Goal: Task Accomplishment & Management: Manage account settings

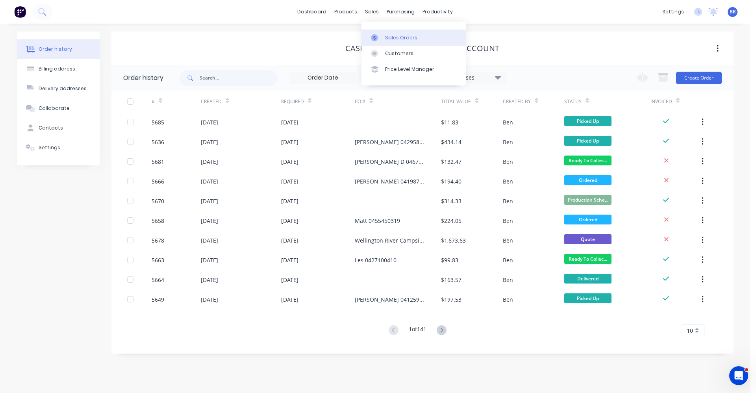
click at [388, 41] on div "Sales Orders" at bounding box center [401, 37] width 32 height 7
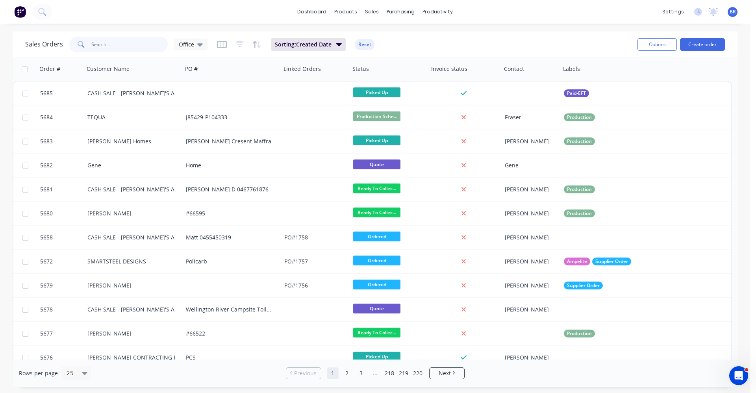
click at [129, 45] on input "text" at bounding box center [129, 45] width 77 height 16
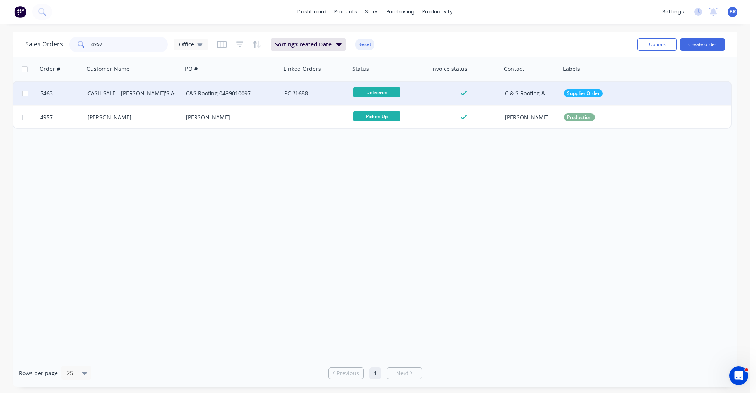
type input "4957"
click at [212, 95] on div "C&S Roofing 0499010097" at bounding box center [229, 93] width 87 height 8
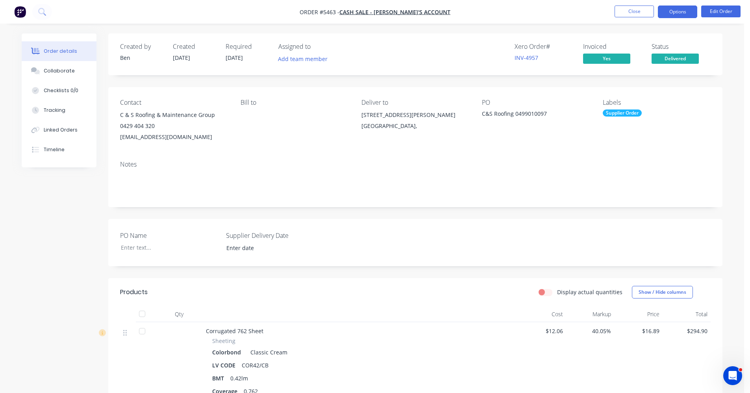
click at [675, 11] on button "Options" at bounding box center [677, 12] width 39 height 13
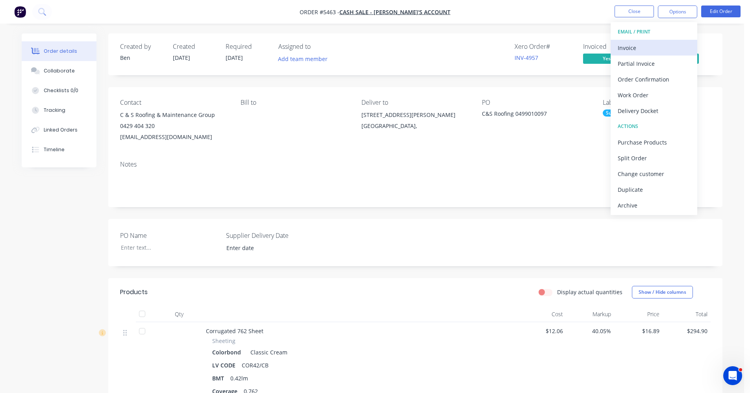
click at [639, 46] on div "Invoice" at bounding box center [654, 47] width 72 height 11
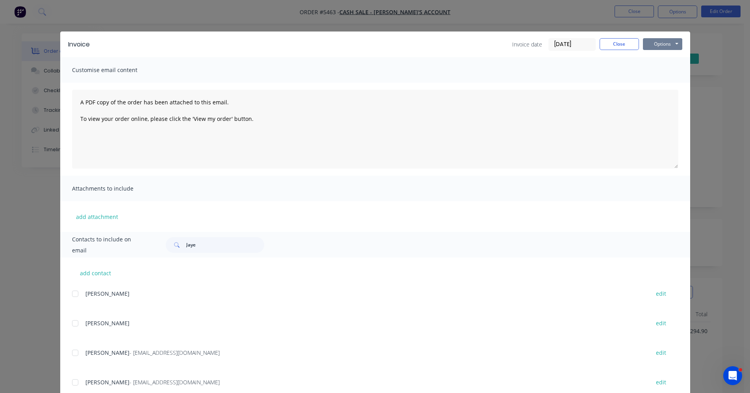
click at [652, 41] on button "Options" at bounding box center [662, 44] width 39 height 12
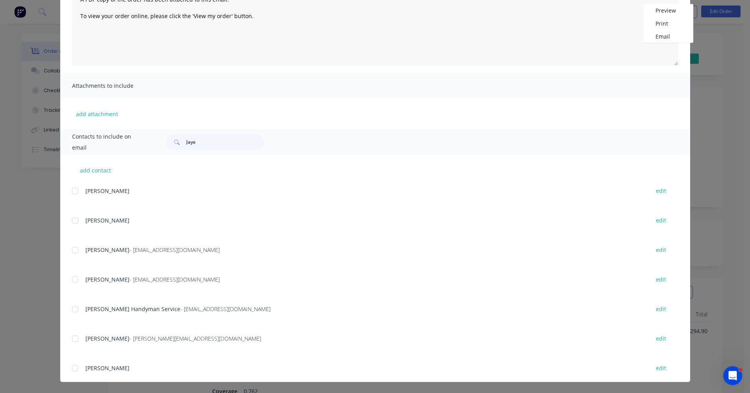
scroll to position [39, 0]
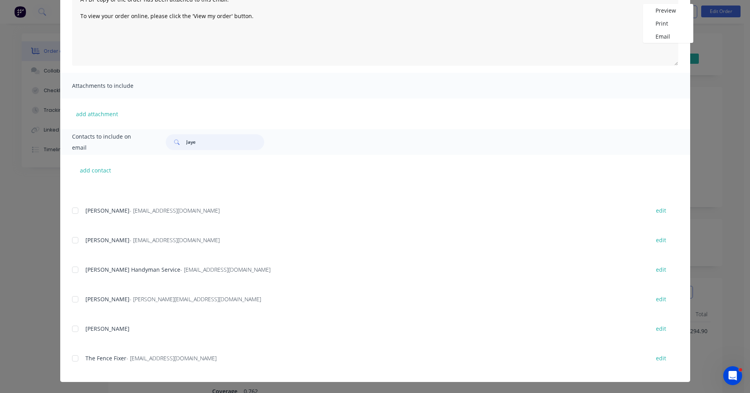
drag, startPoint x: 211, startPoint y: 143, endPoint x: 143, endPoint y: 140, distance: 67.8
click at [144, 141] on div "Contacts to include on email [PERSON_NAME]" at bounding box center [375, 142] width 630 height 26
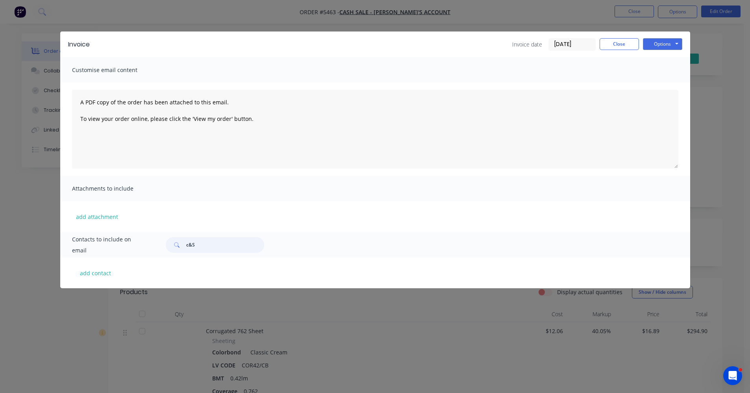
scroll to position [0, 0]
type input "c"
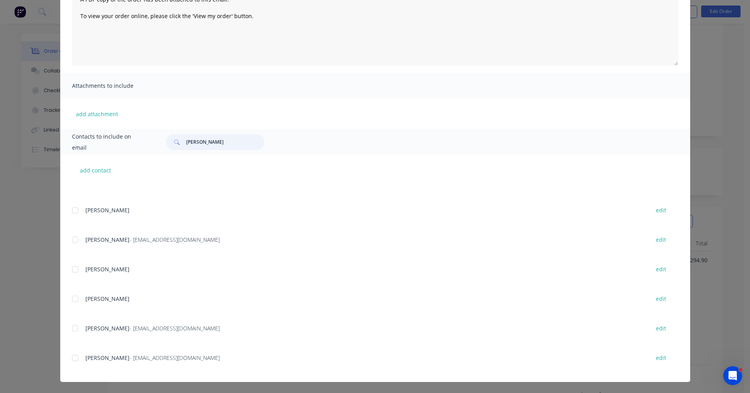
scroll to position [79, 0]
drag, startPoint x: 207, startPoint y: 143, endPoint x: 157, endPoint y: 130, distance: 51.2
click at [151, 132] on div "Contacts to include on email [PERSON_NAME]" at bounding box center [375, 142] width 630 height 26
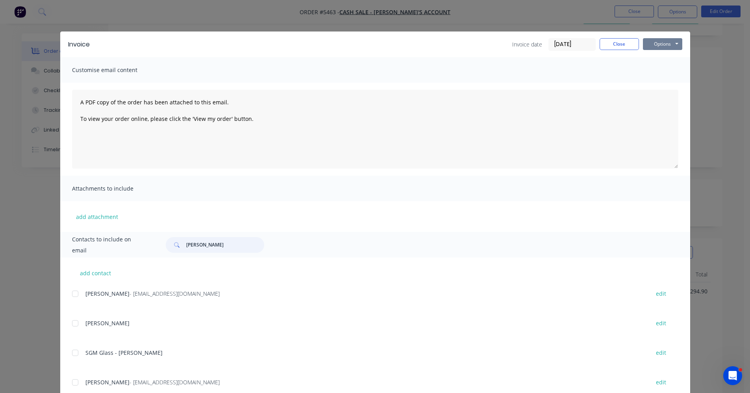
scroll to position [39, 0]
type input "[PERSON_NAME]"
click at [614, 46] on button "Close" at bounding box center [619, 44] width 39 height 12
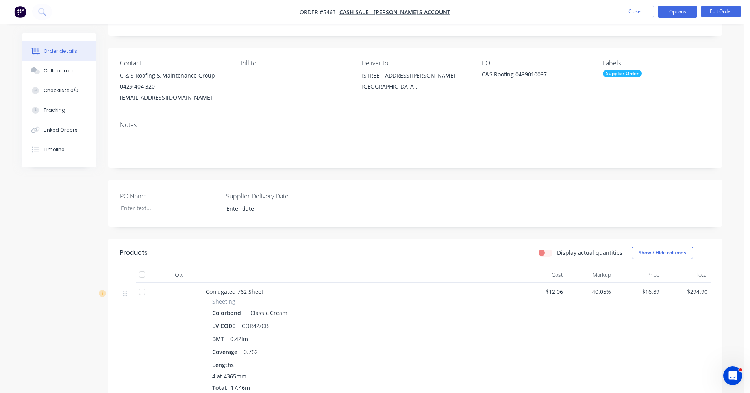
click at [680, 11] on button "Options" at bounding box center [677, 12] width 39 height 13
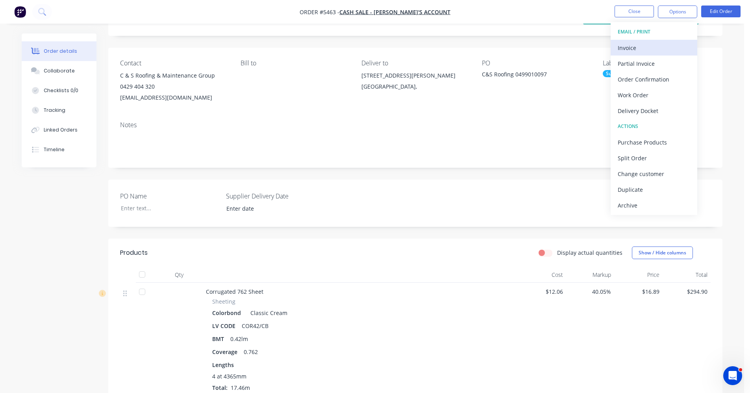
click at [634, 46] on div "Invoice" at bounding box center [654, 47] width 72 height 11
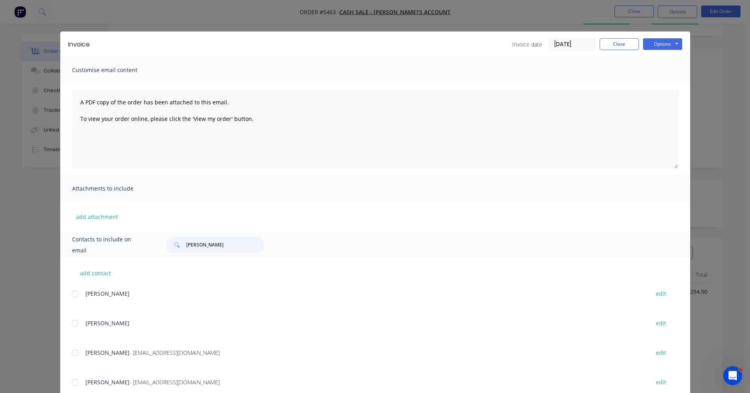
drag, startPoint x: 208, startPoint y: 244, endPoint x: 129, endPoint y: 238, distance: 79.0
click at [113, 228] on div "Invoice Invoice date [DATE] Close Options Preview Print Email Customise email c…" at bounding box center [375, 258] width 630 height 453
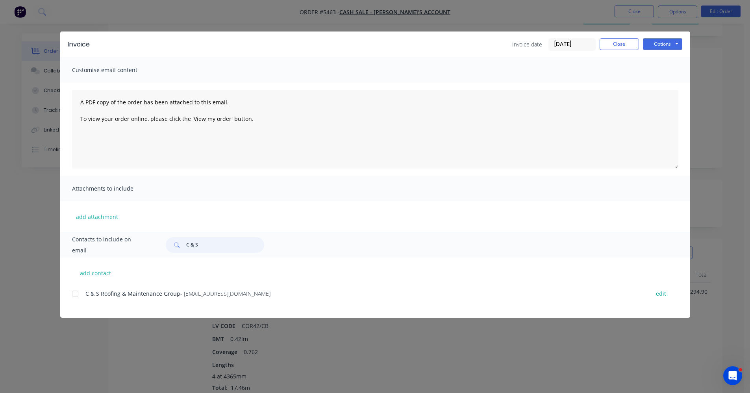
click at [76, 293] on div at bounding box center [75, 294] width 16 height 16
type input "C & S"
click at [661, 46] on button "Options" at bounding box center [662, 44] width 39 height 12
click at [666, 80] on button "Email" at bounding box center [668, 84] width 50 height 13
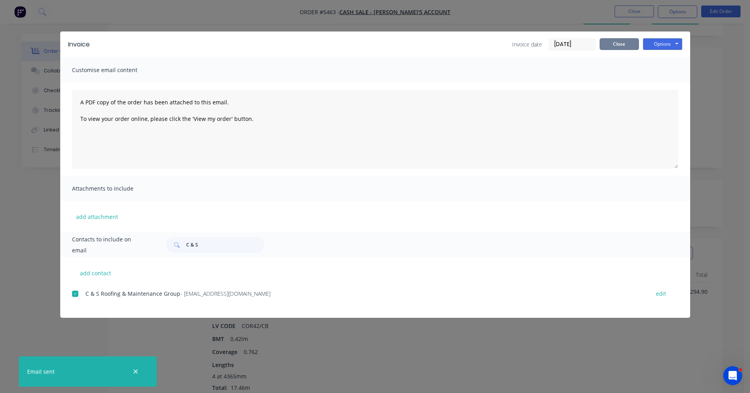
click at [618, 43] on button "Close" at bounding box center [619, 44] width 39 height 12
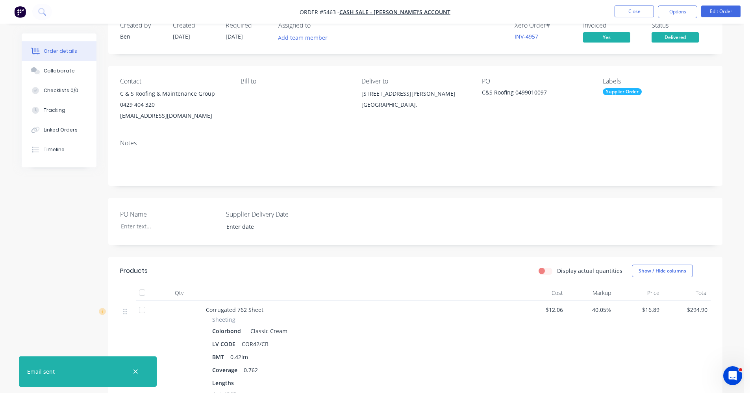
scroll to position [0, 0]
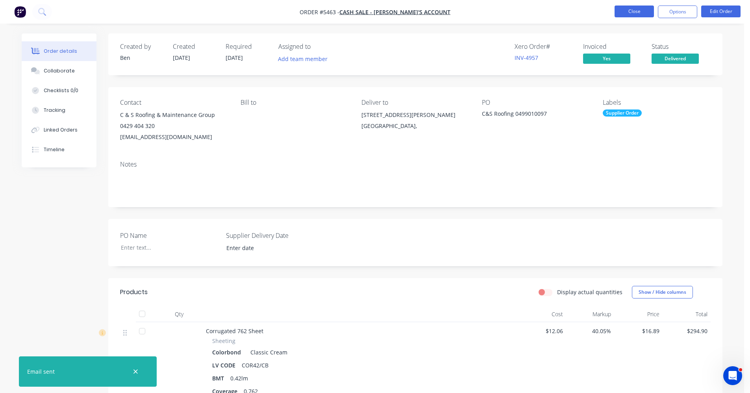
click at [640, 15] on button "Close" at bounding box center [634, 12] width 39 height 12
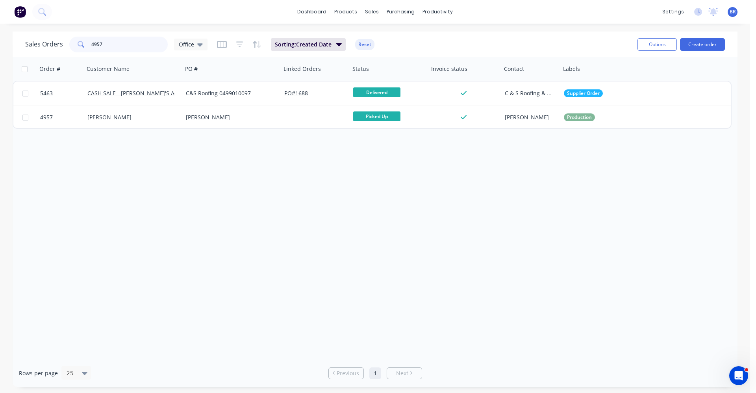
drag, startPoint x: 130, startPoint y: 46, endPoint x: 11, endPoint y: 16, distance: 123.4
click at [1, 6] on div "dashboard products sales purchasing productivity dashboard products Product Cat…" at bounding box center [375, 196] width 750 height 393
type input "5432"
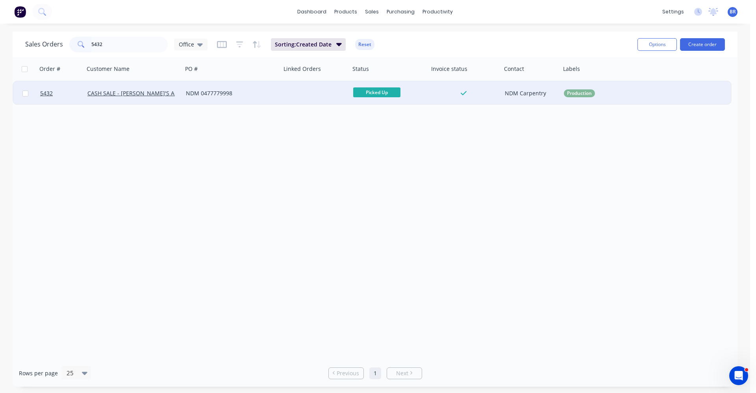
click at [295, 95] on div at bounding box center [315, 94] width 69 height 24
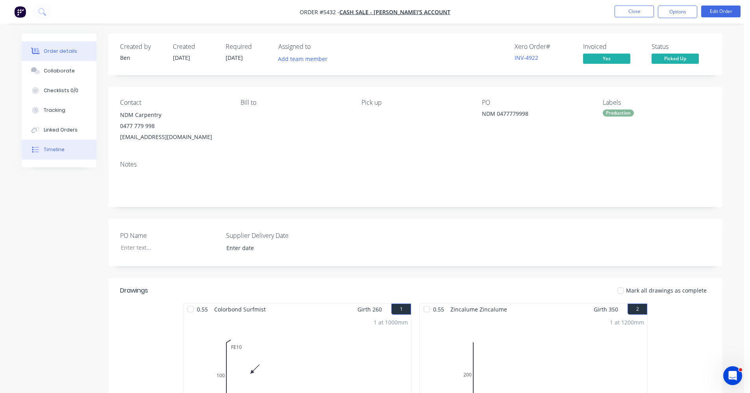
click at [55, 152] on div "Timeline" at bounding box center [54, 149] width 21 height 7
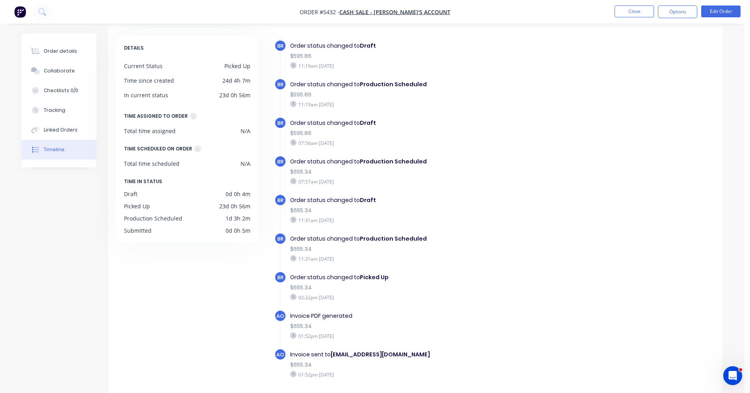
scroll to position [59, 0]
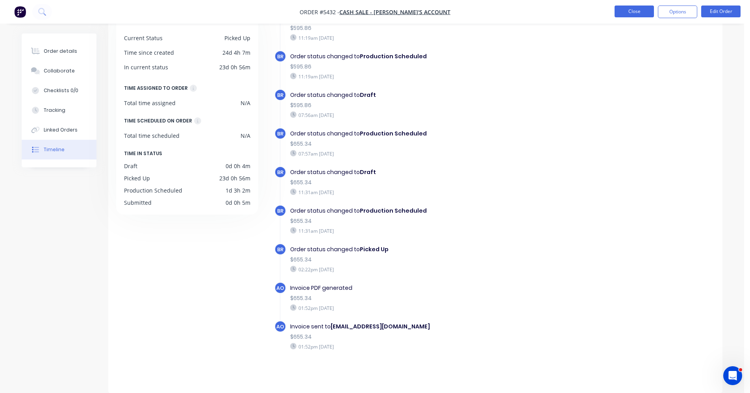
click at [624, 15] on button "Close" at bounding box center [634, 12] width 39 height 12
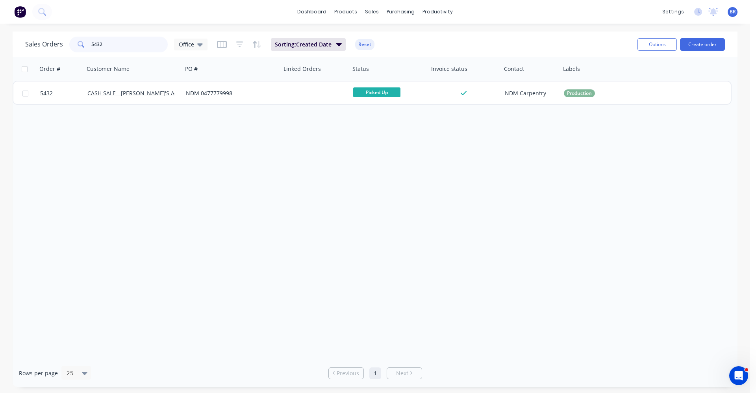
drag, startPoint x: 82, startPoint y: 46, endPoint x: 60, endPoint y: 46, distance: 22.1
click at [60, 46] on div "Sales Orders 5432 Office" at bounding box center [116, 45] width 182 height 16
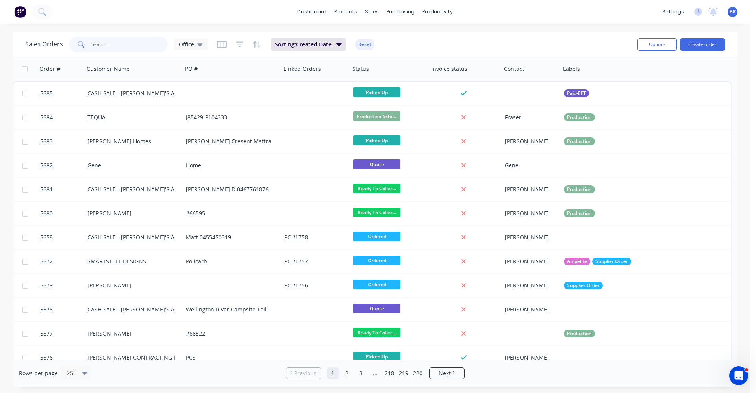
click at [108, 49] on input "text" at bounding box center [129, 45] width 77 height 16
click at [130, 51] on input "text" at bounding box center [129, 45] width 77 height 16
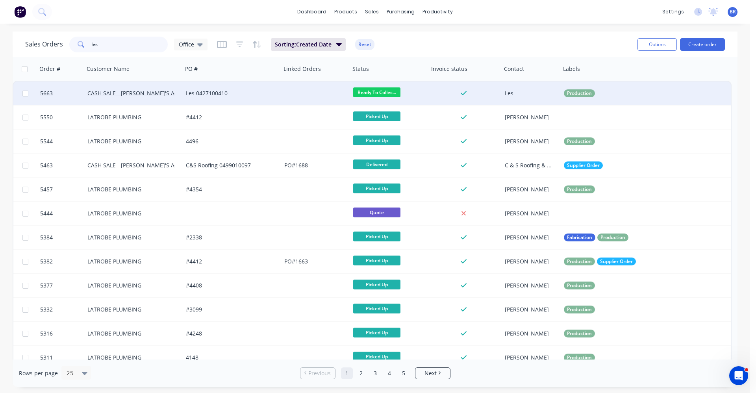
type input "les"
click at [265, 94] on div "Les 0427100410" at bounding box center [229, 93] width 87 height 8
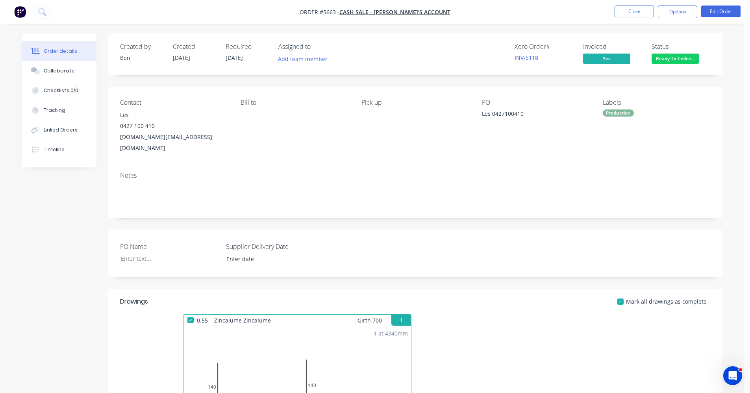
click at [677, 60] on span "Ready To Collec..." at bounding box center [675, 59] width 47 height 10
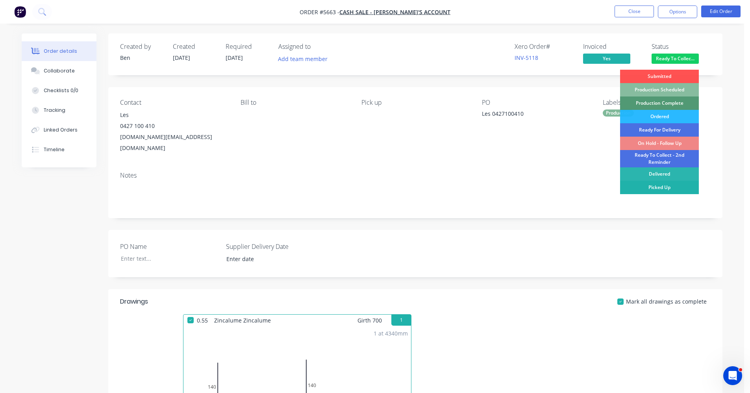
click at [681, 190] on div "Picked Up" at bounding box center [659, 187] width 79 height 13
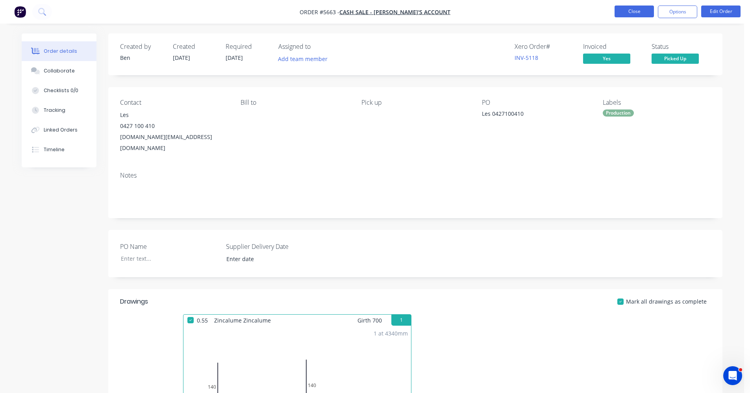
click at [633, 11] on button "Close" at bounding box center [634, 12] width 39 height 12
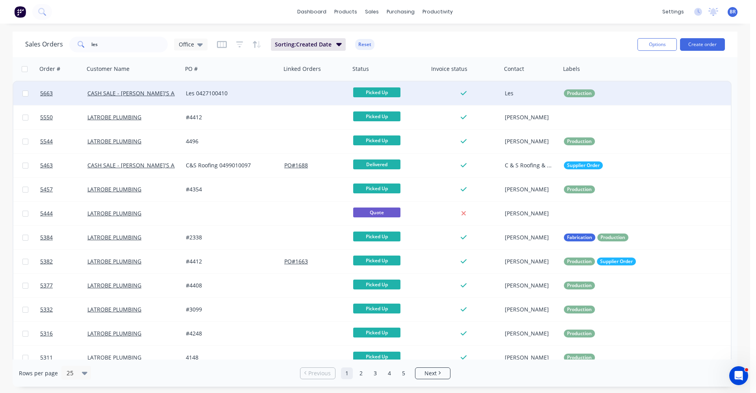
click at [280, 94] on div "Les 0427100410" at bounding box center [232, 94] width 98 height 24
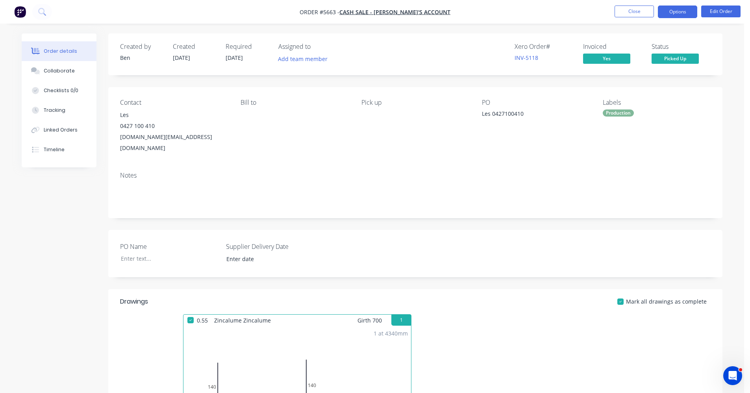
click at [689, 15] on button "Options" at bounding box center [677, 12] width 39 height 13
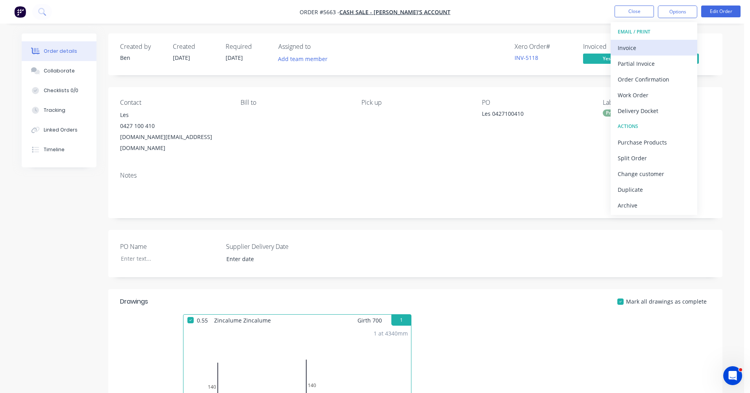
click at [635, 48] on div "Invoice" at bounding box center [654, 47] width 72 height 11
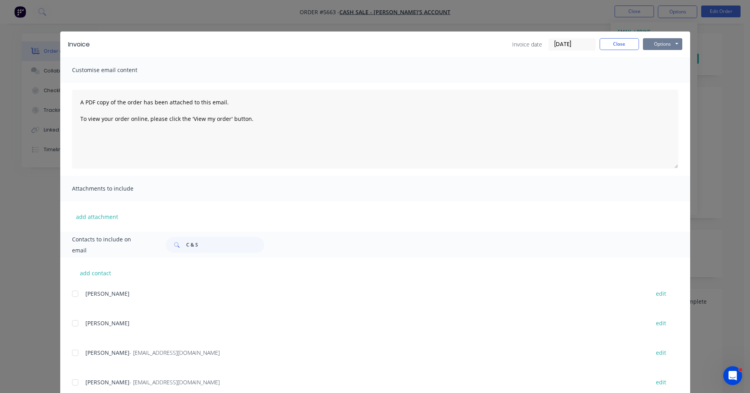
click at [672, 43] on button "Options" at bounding box center [662, 44] width 39 height 12
click at [657, 70] on button "Print" at bounding box center [668, 71] width 50 height 13
